Goal: Task Accomplishment & Management: Complete application form

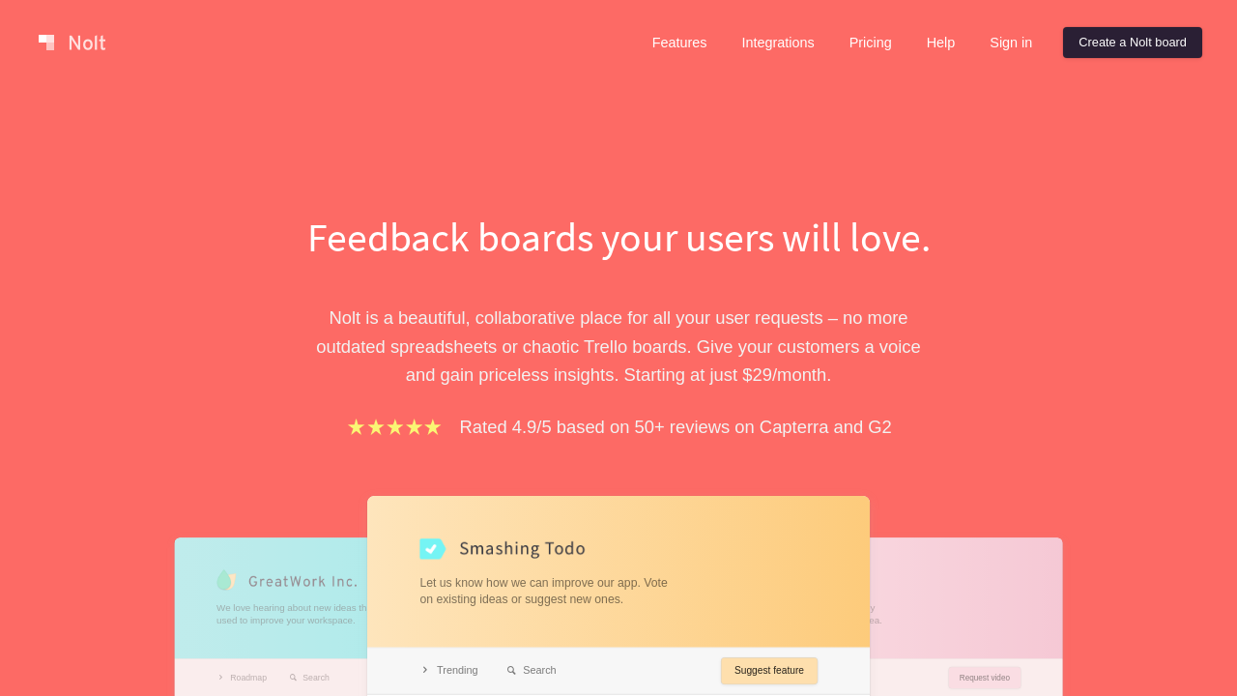
click at [1129, 43] on link "Create a Nolt board" at bounding box center [1132, 42] width 139 height 31
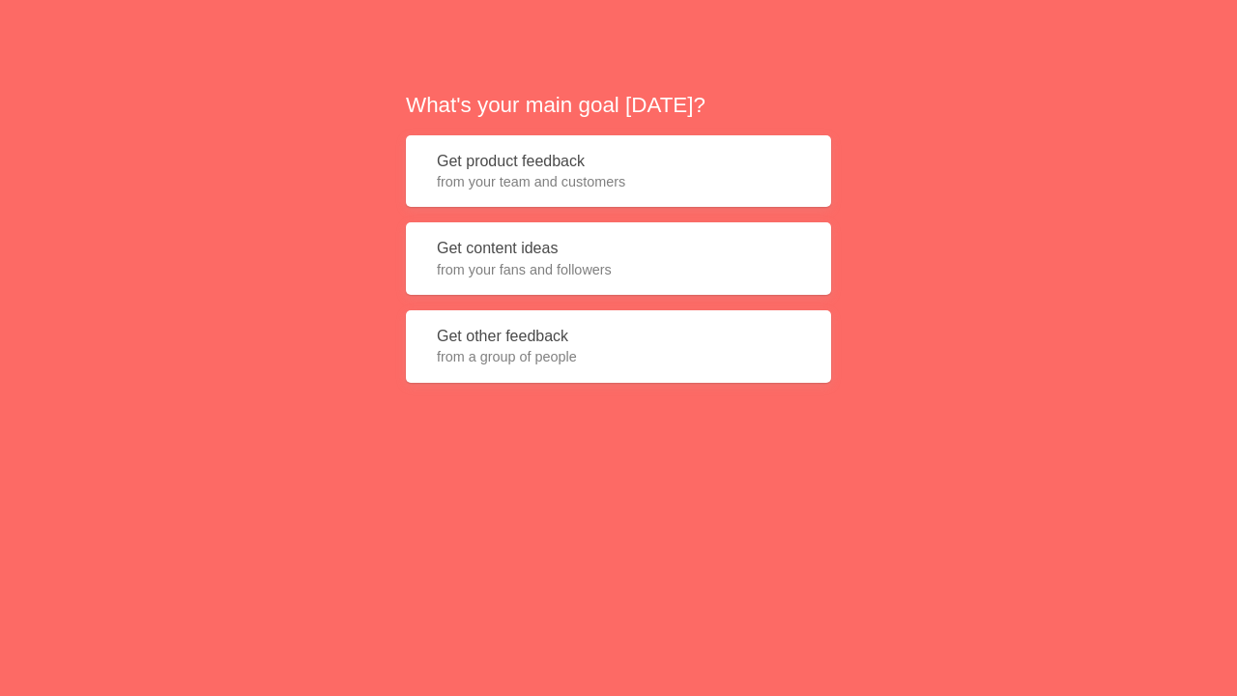
click at [618, 171] on button "Get product feedback from your team and customers" at bounding box center [618, 171] width 425 height 72
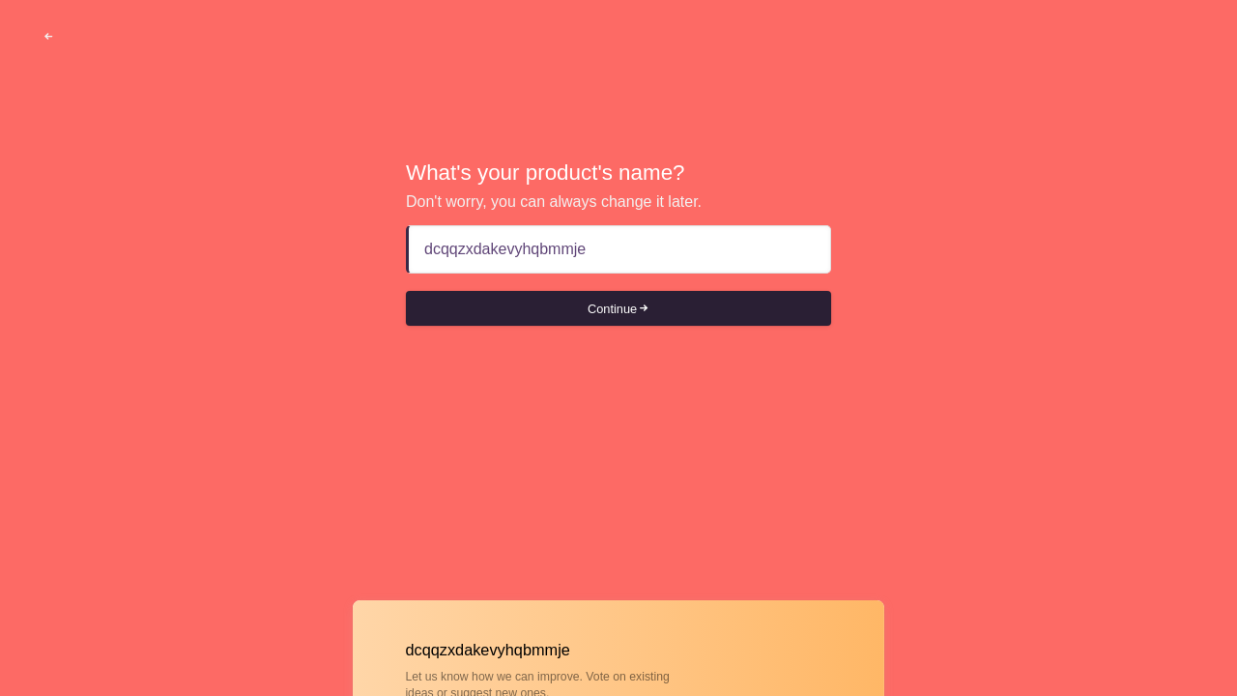
click at [618, 308] on button "Continue" at bounding box center [618, 308] width 425 height 35
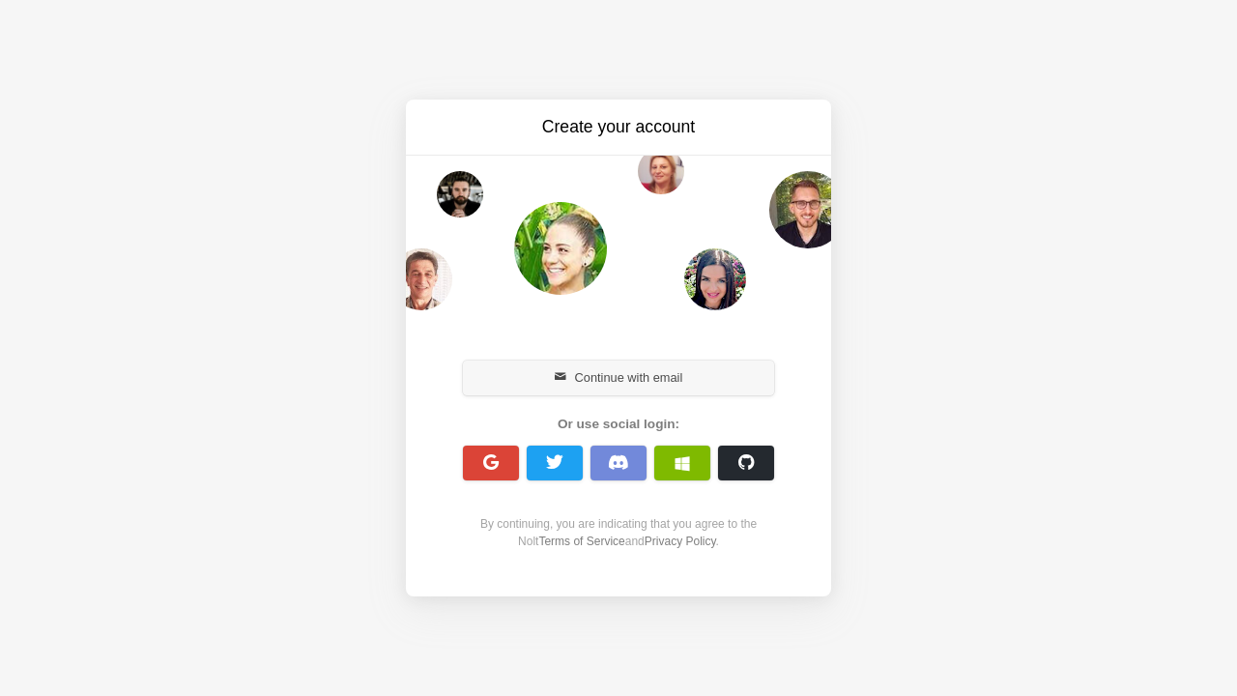
click at [618, 377] on button "Continue with email" at bounding box center [618, 377] width 311 height 35
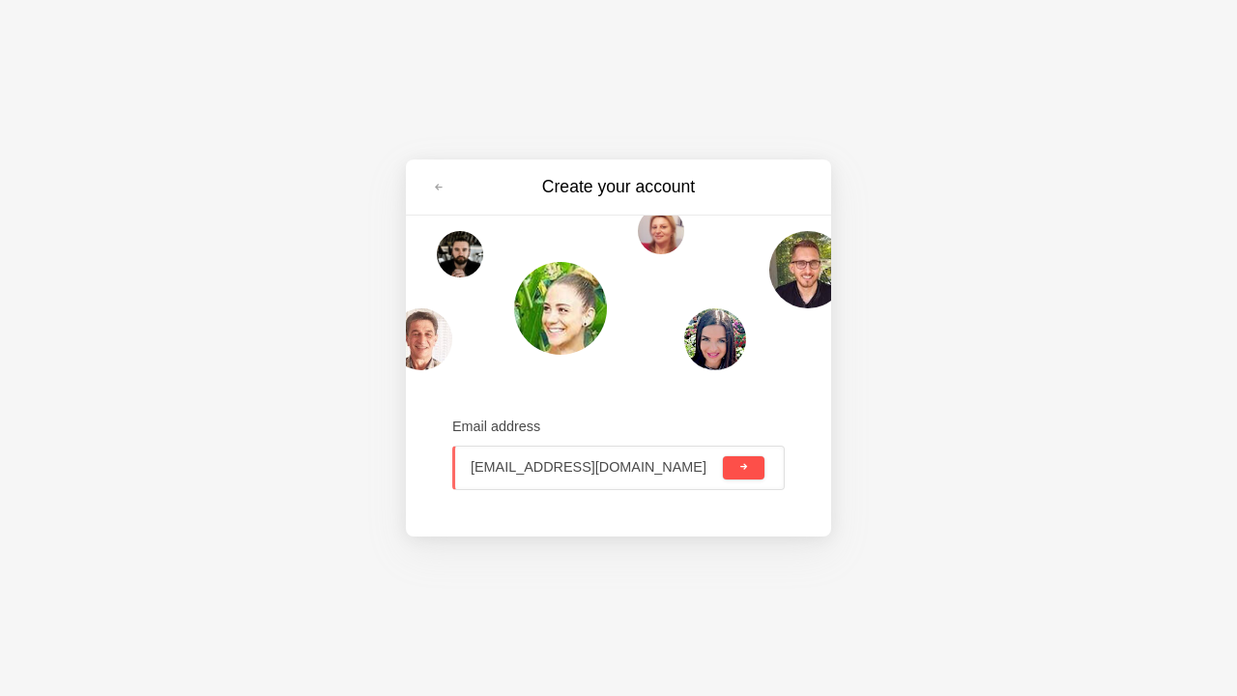
click at [743, 467] on span "submit" at bounding box center [743, 467] width 11 height 11
